Goal: Information Seeking & Learning: Learn about a topic

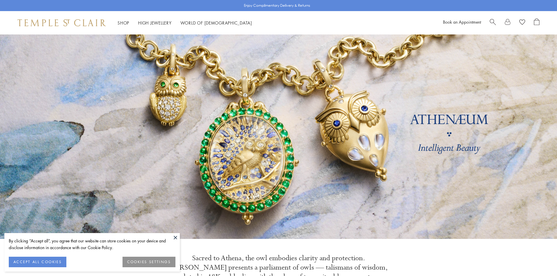
click at [177, 237] on button at bounding box center [175, 237] width 9 height 9
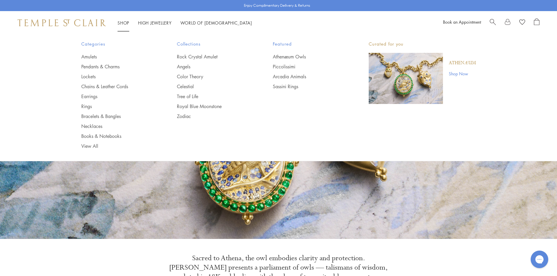
click at [121, 22] on link "Shop Shop" at bounding box center [124, 23] width 12 height 6
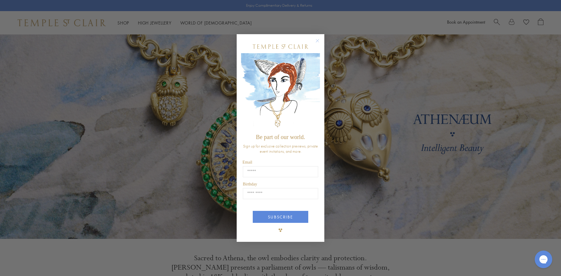
click at [319, 42] on circle "Close dialog" at bounding box center [317, 40] width 7 height 7
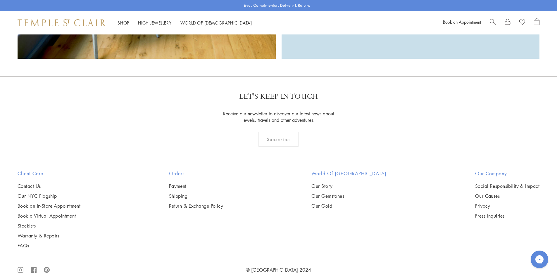
scroll to position [1751, 0]
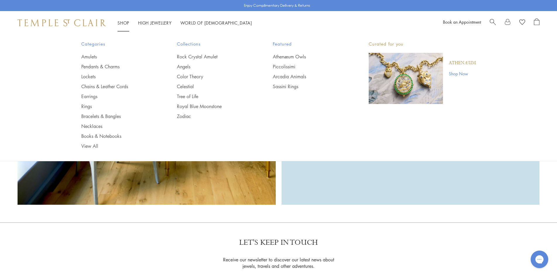
drag, startPoint x: 86, startPoint y: 147, endPoint x: 253, endPoint y: 147, distance: 167.0
click at [87, 146] on link "View All" at bounding box center [117, 146] width 73 height 6
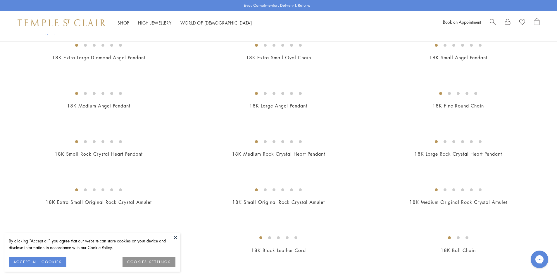
click at [174, 238] on button at bounding box center [175, 237] width 9 height 9
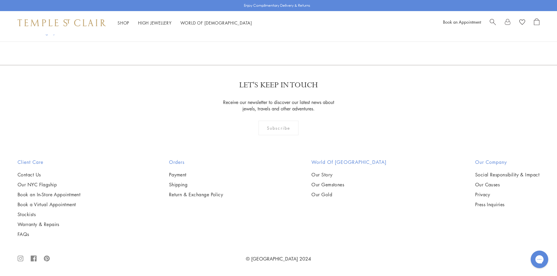
scroll to position [5527, 0]
click at [251, 42] on link "2" at bounding box center [249, 33] width 19 height 16
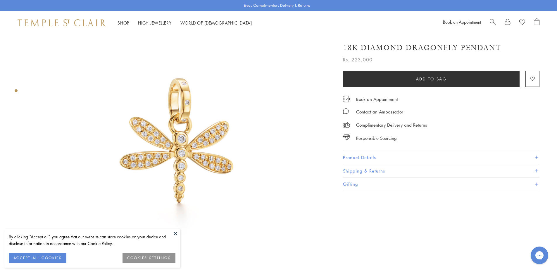
scroll to position [88, 0]
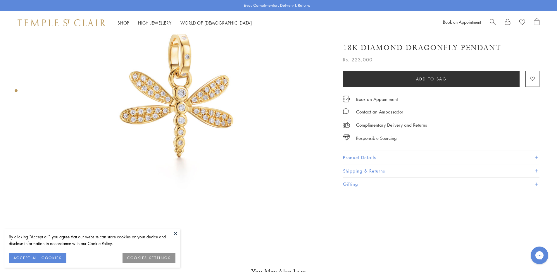
click at [175, 232] on button at bounding box center [175, 233] width 9 height 9
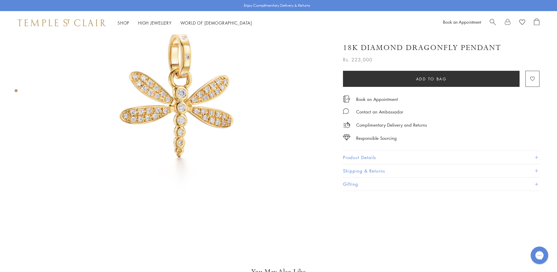
scroll to position [58, 0]
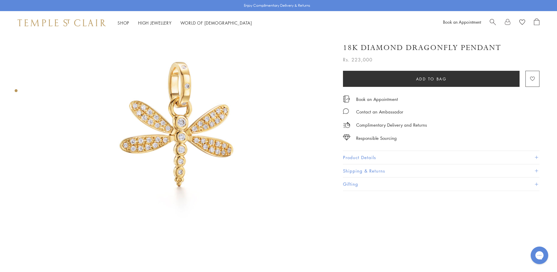
click at [401, 160] on button "Product Details" at bounding box center [441, 157] width 197 height 13
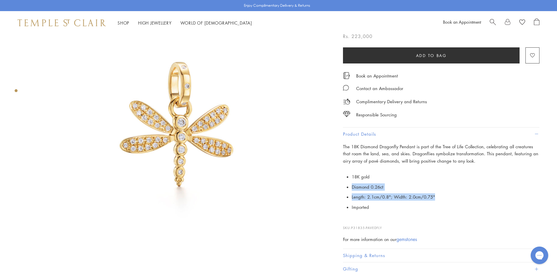
drag, startPoint x: 353, startPoint y: 187, endPoint x: 433, endPoint y: 199, distance: 80.8
click at [433, 199] on ul "18K gold Diamond 0.26ct Length: 2.1cm/0.8"; Width: 2.0cm/0.75" Imported" at bounding box center [446, 192] width 188 height 41
copy ul "Diamond 0.26ct Length: 2.1cm/0.8"; Width: 2.0cm/0.75""
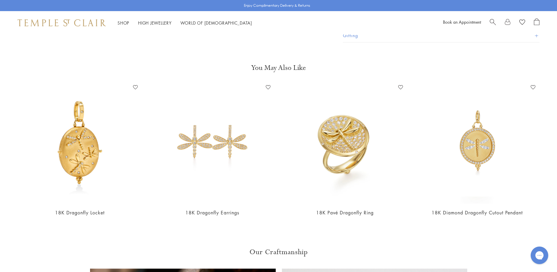
scroll to position [292, 0]
click at [481, 138] on img at bounding box center [477, 142] width 121 height 121
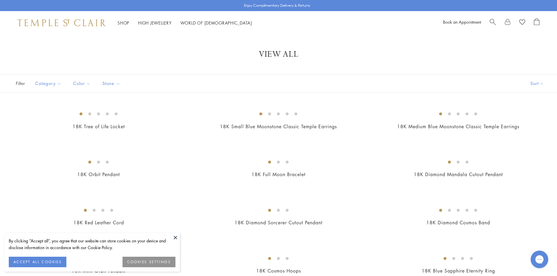
click at [177, 240] on button at bounding box center [175, 237] width 9 height 9
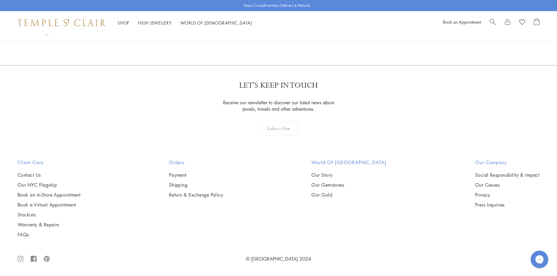
scroll to position [3509, 0]
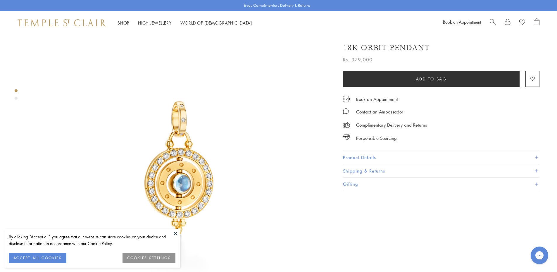
scroll to position [29, 0]
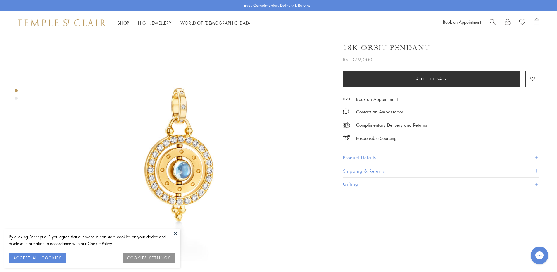
click at [173, 232] on button at bounding box center [175, 233] width 9 height 9
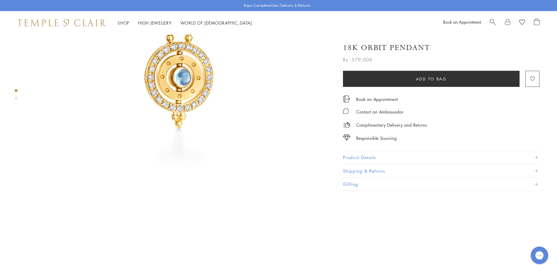
scroll to position [117, 0]
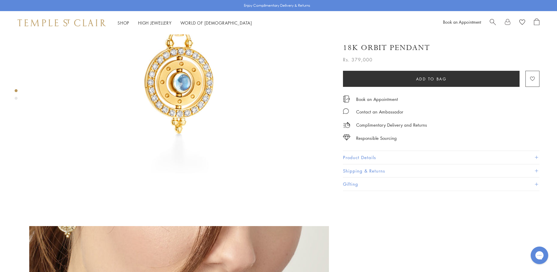
click at [405, 156] on button "Product Details" at bounding box center [441, 157] width 197 height 13
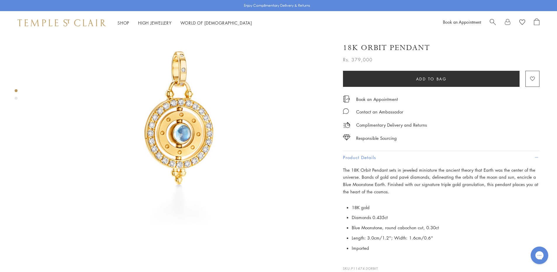
scroll to position [58, 0]
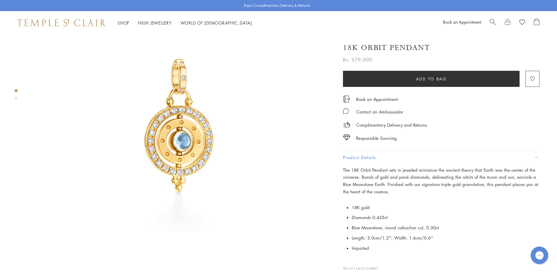
click at [15, 99] on div "Product gallery navigation" at bounding box center [16, 98] width 3 height 3
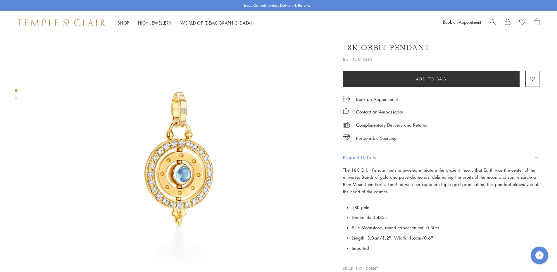
scroll to position [18, 0]
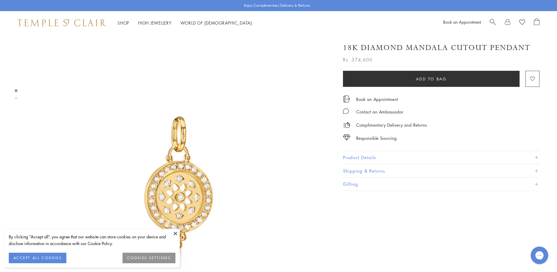
click at [177, 233] on button at bounding box center [175, 233] width 9 height 9
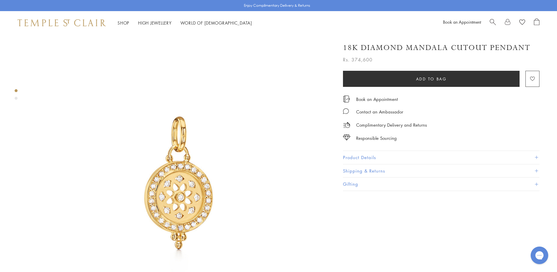
click at [367, 157] on button "Product Details" at bounding box center [441, 157] width 197 height 13
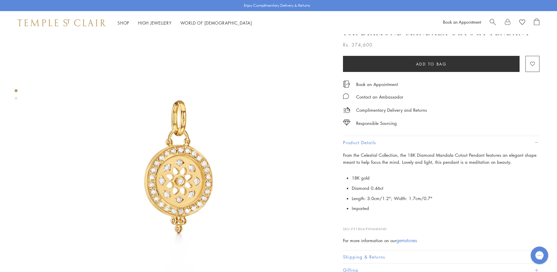
scroll to position [29, 0]
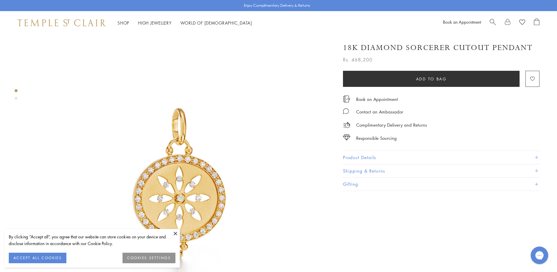
drag, startPoint x: 176, startPoint y: 232, endPoint x: 323, endPoint y: 102, distance: 196.8
click at [176, 232] on button at bounding box center [175, 233] width 9 height 9
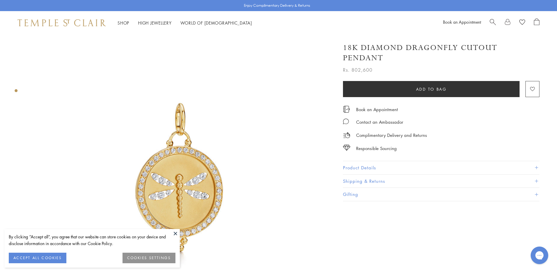
click at [174, 230] on button at bounding box center [175, 233] width 9 height 9
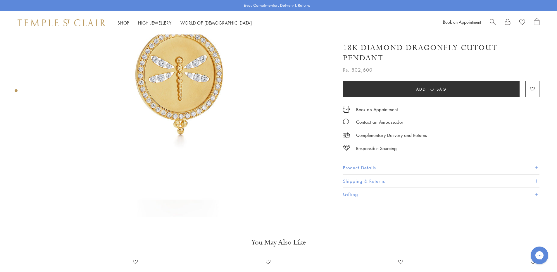
scroll to position [117, 0]
click at [432, 161] on button "Product Details" at bounding box center [441, 167] width 197 height 13
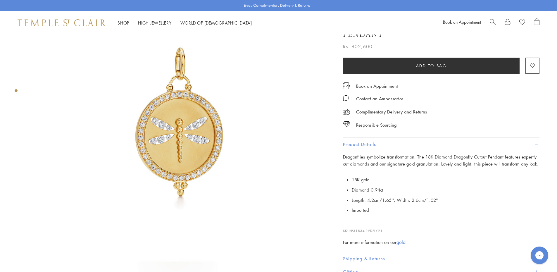
scroll to position [0, 0]
